Goal: Task Accomplishment & Management: Manage account settings

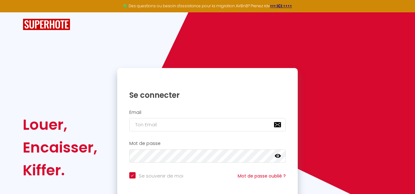
drag, startPoint x: 0, startPoint y: 0, endPoint x: 157, endPoint y: 127, distance: 201.4
click at [157, 127] on input "email" at bounding box center [207, 124] width 157 height 13
type input "d"
checkbox input "true"
type input "do"
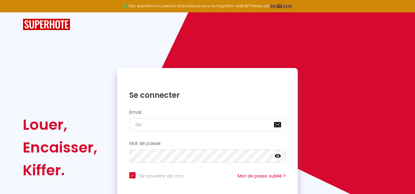
checkbox input "true"
type input "don"
checkbox input "true"
type input "[PERSON_NAME]"
checkbox input "true"
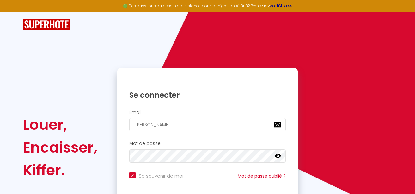
type input "[PERSON_NAME]"
checkbox input "true"
type input "[PERSON_NAME]"
checkbox input "true"
type input "donatie"
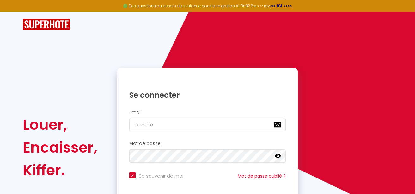
checkbox input "true"
type input "donatien"
checkbox input "true"
type input "donatien."
checkbox input "true"
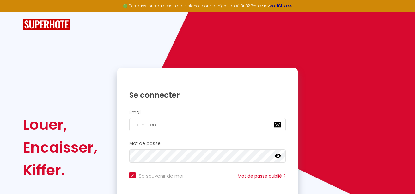
type input "donatien.t"
checkbox input "true"
type input "donatien.te"
checkbox input "true"
type input "[DOMAIN_NAME]"
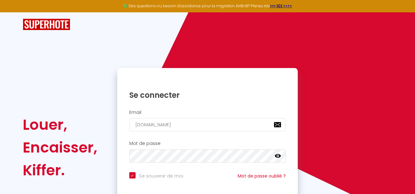
checkbox input "true"
type input "donatien.tell"
checkbox input "true"
type input "donatien.telli"
checkbox input "true"
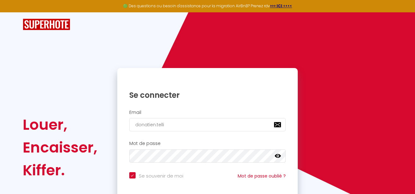
type input "donatien.tellie"
checkbox input "true"
type input "donatien.[PERSON_NAME]"
checkbox input "true"
type input "donatien.[PERSON_NAME]@"
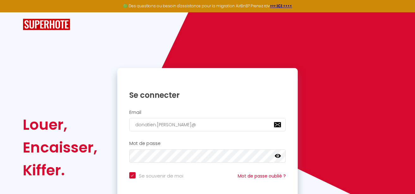
checkbox input "true"
type input "donatien.[PERSON_NAME]@g"
checkbox input "true"
type input "donatien.[PERSON_NAME]@gm"
checkbox input "true"
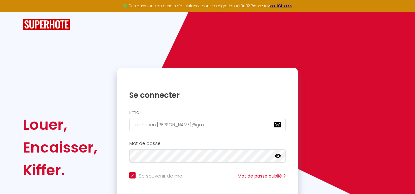
type input "donatien.[PERSON_NAME]@gma"
checkbox input "true"
type input "donatien.[PERSON_NAME]@gmai"
checkbox input "true"
type input "[EMAIL_ADDRESS][PERSON_NAME]"
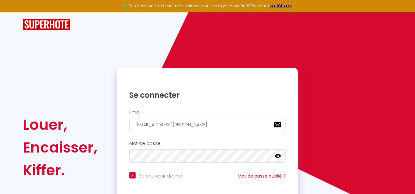
checkbox input "true"
type input "[EMAIL_ADDRESS][PERSON_NAME]."
checkbox input "true"
type input "donatien.[PERSON_NAME]@gmail.c"
checkbox input "true"
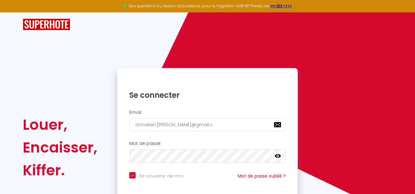
type input "[EMAIL_ADDRESS][PERSON_NAME][DOMAIN_NAME]"
checkbox input "true"
type input "[EMAIL_ADDRESS][PERSON_NAME][DOMAIN_NAME]"
checkbox input "true"
type input "[EMAIL_ADDRESS][PERSON_NAME][DOMAIN_NAME]"
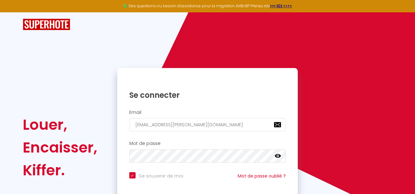
click at [278, 157] on icon at bounding box center [278, 156] width 6 height 6
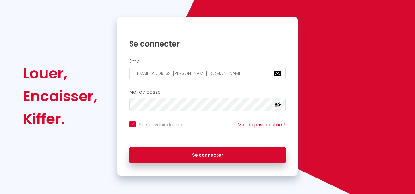
scroll to position [52, 0]
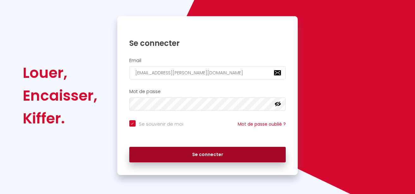
click at [195, 155] on button "Se connecter" at bounding box center [207, 155] width 157 height 16
click at [214, 152] on button "Se connecter" at bounding box center [207, 155] width 157 height 16
checkbox input "true"
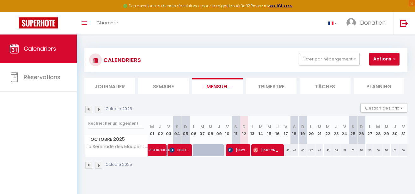
scroll to position [34, 0]
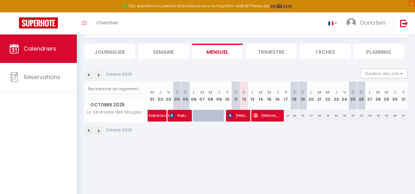
click at [245, 117] on span "[PERSON_NAME]" at bounding box center [238, 115] width 20 height 12
select select "OK"
select select "1"
select select "0"
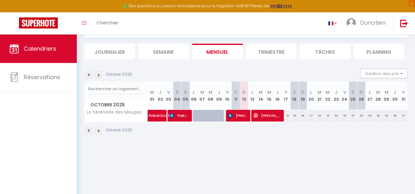
select select "1"
select select
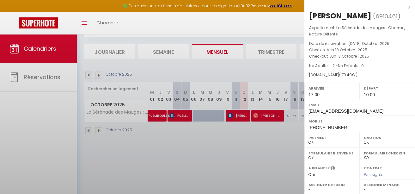
select select "47392"
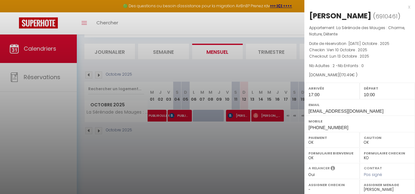
click at [408, 6] on div "x" at bounding box center [358, 7] width 106 height 8
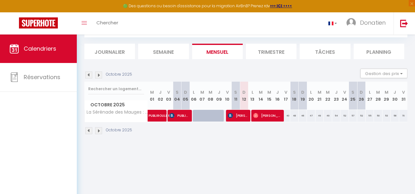
click at [266, 115] on span "[PERSON_NAME]" at bounding box center [267, 115] width 28 height 12
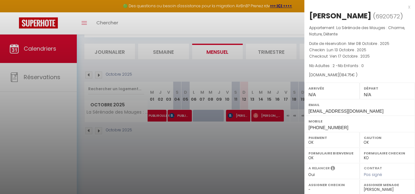
click at [409, 6] on div "x" at bounding box center [358, 7] width 106 height 8
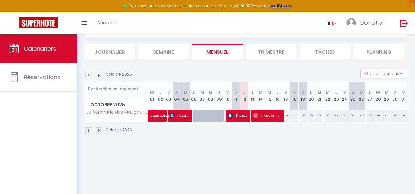
click at [99, 74] on img at bounding box center [98, 75] width 7 height 7
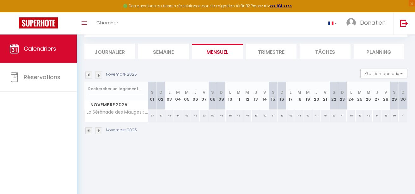
click at [100, 75] on img at bounding box center [98, 75] width 7 height 7
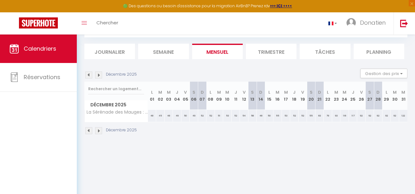
click at [99, 74] on img at bounding box center [98, 75] width 7 height 7
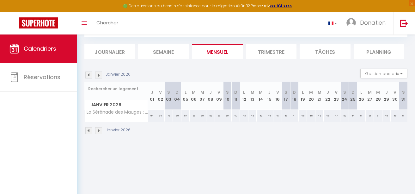
click at [89, 76] on img at bounding box center [88, 75] width 7 height 7
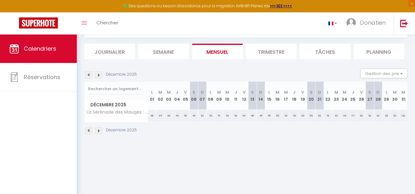
click at [89, 76] on img at bounding box center [88, 75] width 7 height 7
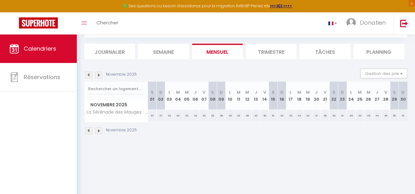
click at [89, 76] on img at bounding box center [88, 75] width 7 height 7
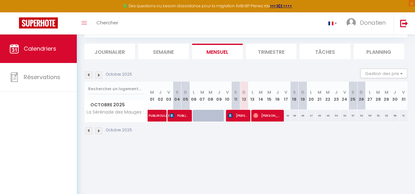
click at [89, 76] on img at bounding box center [88, 75] width 7 height 7
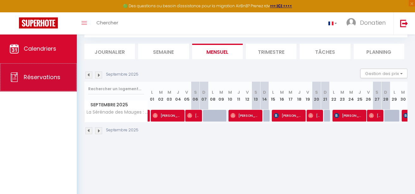
click at [57, 77] on span "Réservations" at bounding box center [42, 77] width 37 height 8
select select "not_cancelled"
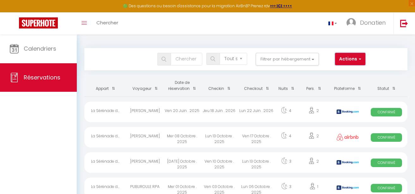
click at [361, 58] on span "button" at bounding box center [360, 59] width 4 height 6
click at [374, 25] on span "Donatien" at bounding box center [373, 23] width 26 height 8
click at [84, 23] on icon "Toggle menubar" at bounding box center [84, 23] width 5 height 4
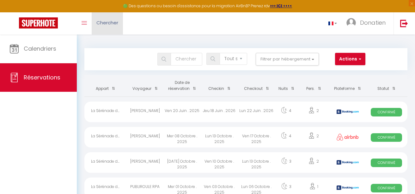
click at [99, 24] on span "Chercher" at bounding box center [108, 22] width 22 height 7
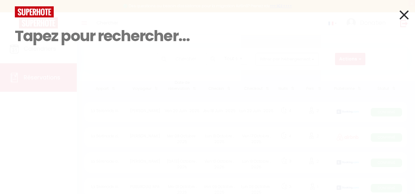
click at [407, 15] on icon at bounding box center [404, 15] width 9 height 16
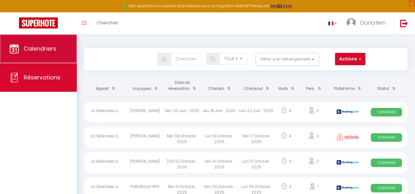
click at [40, 46] on span "Calendriers" at bounding box center [40, 49] width 33 height 8
